Goal: Transaction & Acquisition: Purchase product/service

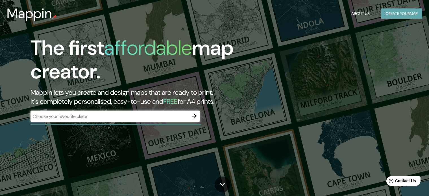
click at [393, 12] on button "Create your map" at bounding box center [401, 13] width 41 height 10
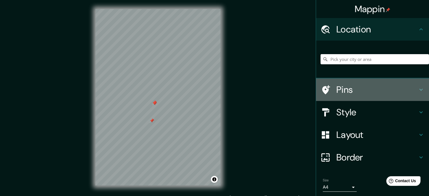
click at [418, 86] on icon at bounding box center [421, 89] width 7 height 7
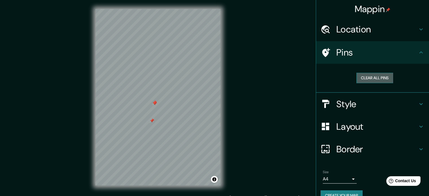
click at [380, 77] on button "Clear all pins" at bounding box center [374, 78] width 37 height 10
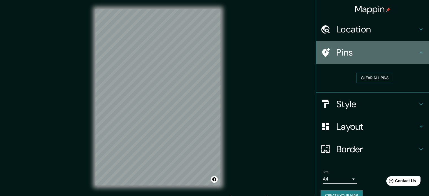
click at [419, 54] on icon at bounding box center [421, 52] width 7 height 7
click at [418, 53] on icon at bounding box center [421, 52] width 7 height 7
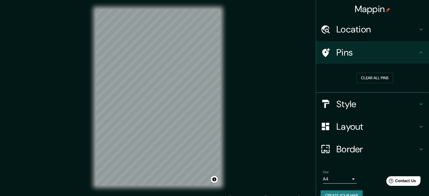
click at [418, 28] on icon at bounding box center [421, 29] width 7 height 7
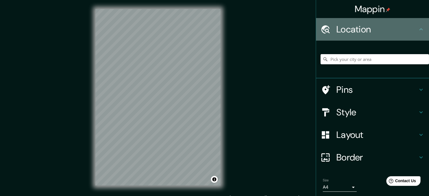
click at [418, 28] on icon at bounding box center [421, 29] width 7 height 7
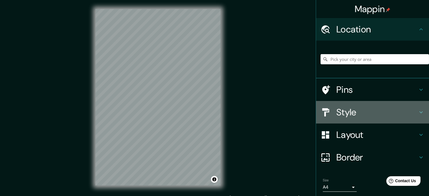
click at [418, 110] on icon at bounding box center [421, 112] width 7 height 7
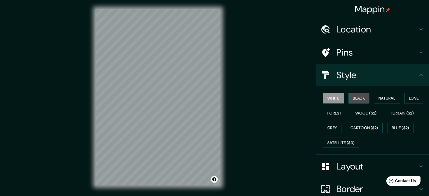
click at [358, 98] on button "Black" at bounding box center [359, 98] width 21 height 10
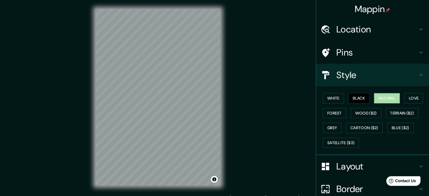
click at [388, 98] on button "Natural" at bounding box center [387, 98] width 26 height 10
click at [408, 98] on button "Love" at bounding box center [413, 98] width 19 height 10
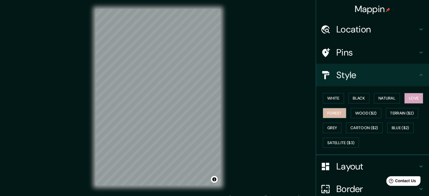
click at [329, 117] on button "Forest" at bounding box center [334, 113] width 23 height 10
click at [334, 101] on button "White" at bounding box center [333, 98] width 21 height 10
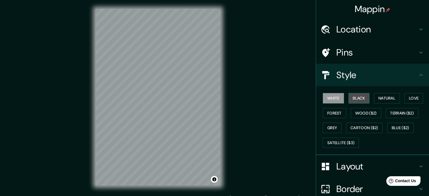
click at [349, 99] on button "Black" at bounding box center [359, 98] width 21 height 10
click at [332, 98] on button "White" at bounding box center [333, 98] width 21 height 10
click at [380, 98] on button "Natural" at bounding box center [387, 98] width 26 height 10
click at [353, 93] on button "Black" at bounding box center [359, 98] width 21 height 10
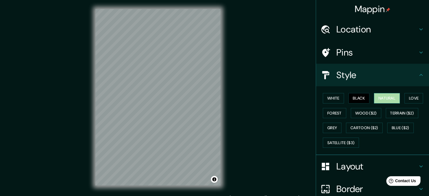
click at [379, 98] on button "Natural" at bounding box center [387, 98] width 26 height 10
click at [358, 96] on button "Black" at bounding box center [359, 98] width 21 height 10
click at [334, 95] on button "White" at bounding box center [333, 98] width 21 height 10
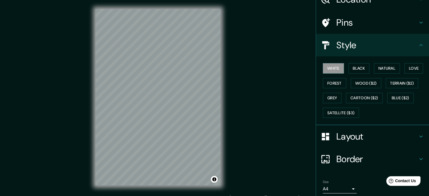
scroll to position [50, 0]
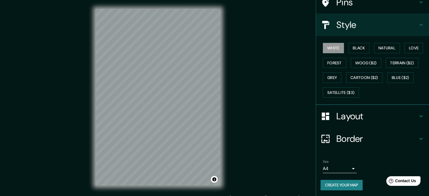
click at [418, 114] on icon at bounding box center [421, 116] width 7 height 7
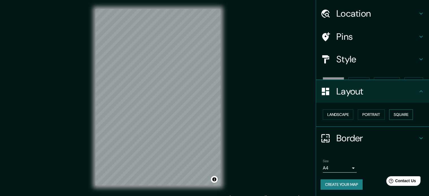
scroll to position [6, 0]
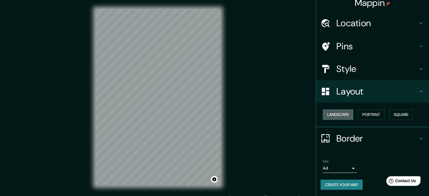
click at [337, 112] on button "Landscape" at bounding box center [338, 115] width 31 height 10
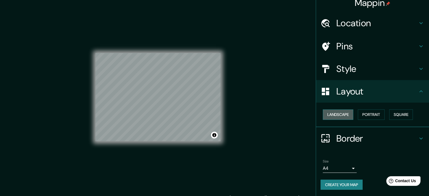
click at [337, 112] on button "Landscape" at bounding box center [338, 115] width 31 height 10
click at [366, 114] on button "Portrait" at bounding box center [371, 115] width 27 height 10
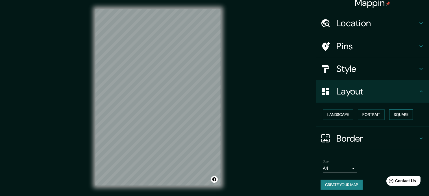
click at [393, 112] on button "Square" at bounding box center [401, 115] width 24 height 10
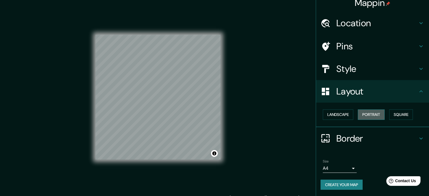
click at [365, 111] on button "Portrait" at bounding box center [371, 115] width 27 height 10
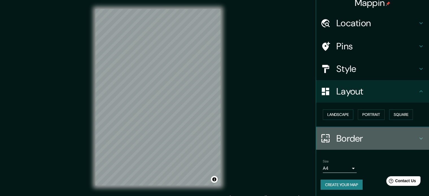
click at [399, 134] on h4 "Border" at bounding box center [376, 138] width 81 height 11
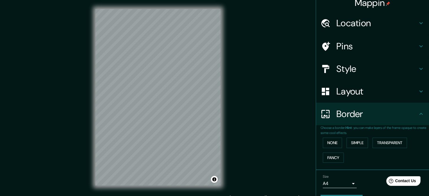
scroll to position [21, 0]
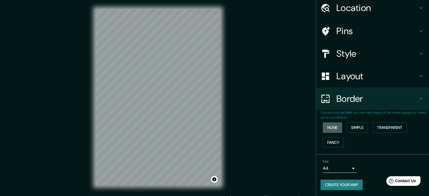
click at [334, 125] on button "None" at bounding box center [332, 128] width 19 height 10
click at [347, 126] on button "Simple" at bounding box center [357, 128] width 21 height 10
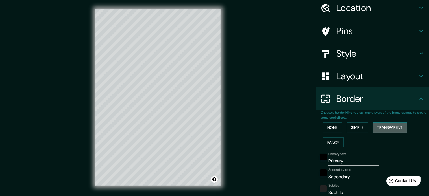
click at [382, 127] on button "Transparent" at bounding box center [390, 128] width 34 height 10
click at [329, 141] on button "Fancy" at bounding box center [333, 143] width 21 height 10
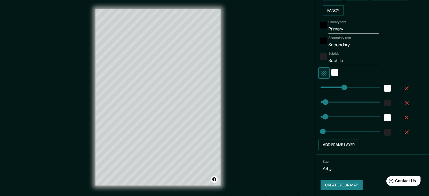
scroll to position [0, 0]
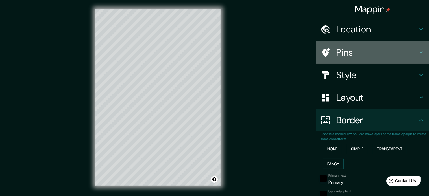
click at [377, 55] on h4 "Pins" at bounding box center [376, 52] width 81 height 11
type input "177"
type input "35"
type input "18"
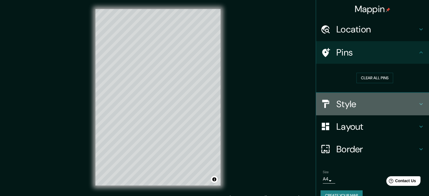
click at [348, 106] on h4 "Style" at bounding box center [376, 104] width 81 height 11
type input "177"
type input "35"
type input "18"
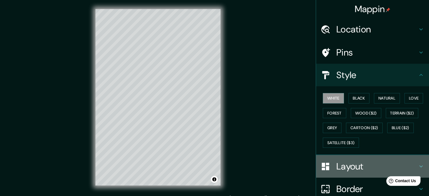
click at [336, 162] on h4 "Layout" at bounding box center [376, 166] width 81 height 11
type input "177"
type input "35"
type input "18"
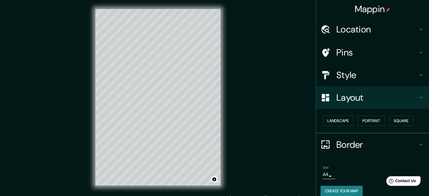
click at [370, 78] on h4 "Style" at bounding box center [376, 74] width 81 height 11
type input "177"
type input "35"
type input "18"
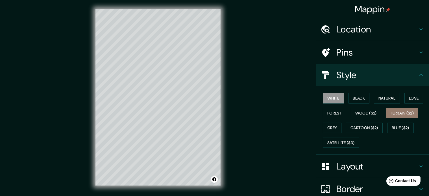
click at [389, 111] on button "Terrain ($2)" at bounding box center [402, 113] width 33 height 10
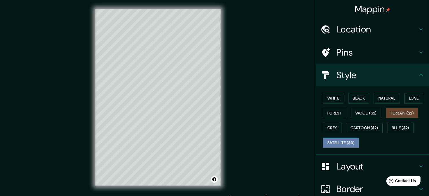
click at [345, 143] on button "Satellite ($3)" at bounding box center [341, 143] width 36 height 10
